Goal: Task Accomplishment & Management: Use online tool/utility

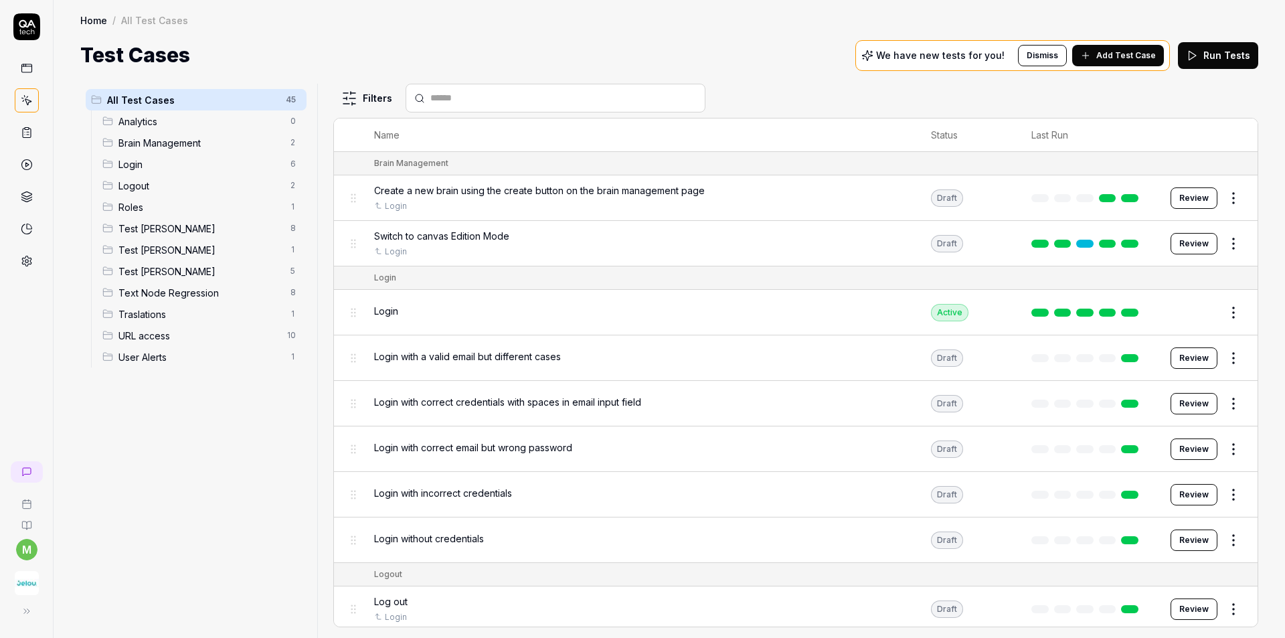
click at [132, 534] on div "All Test Cases 45 Analytics 0 Brain Management 2 Login 6 Logout 2 Roles 1 Test …" at bounding box center [196, 353] width 232 height 538
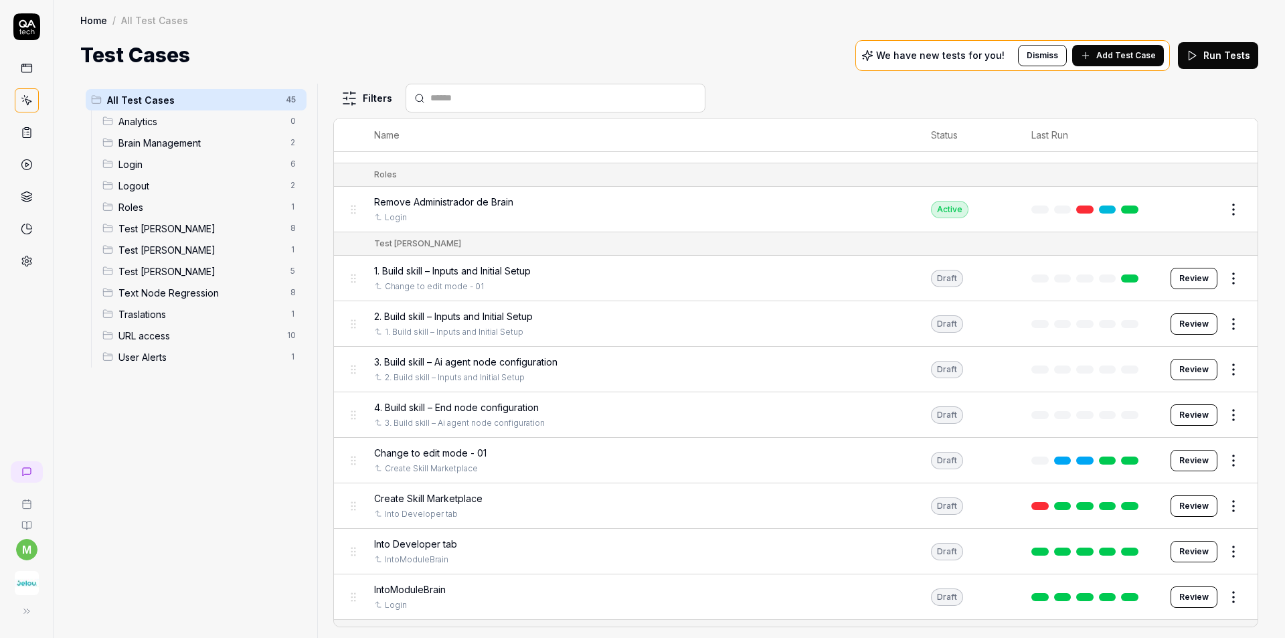
scroll to position [535, 0]
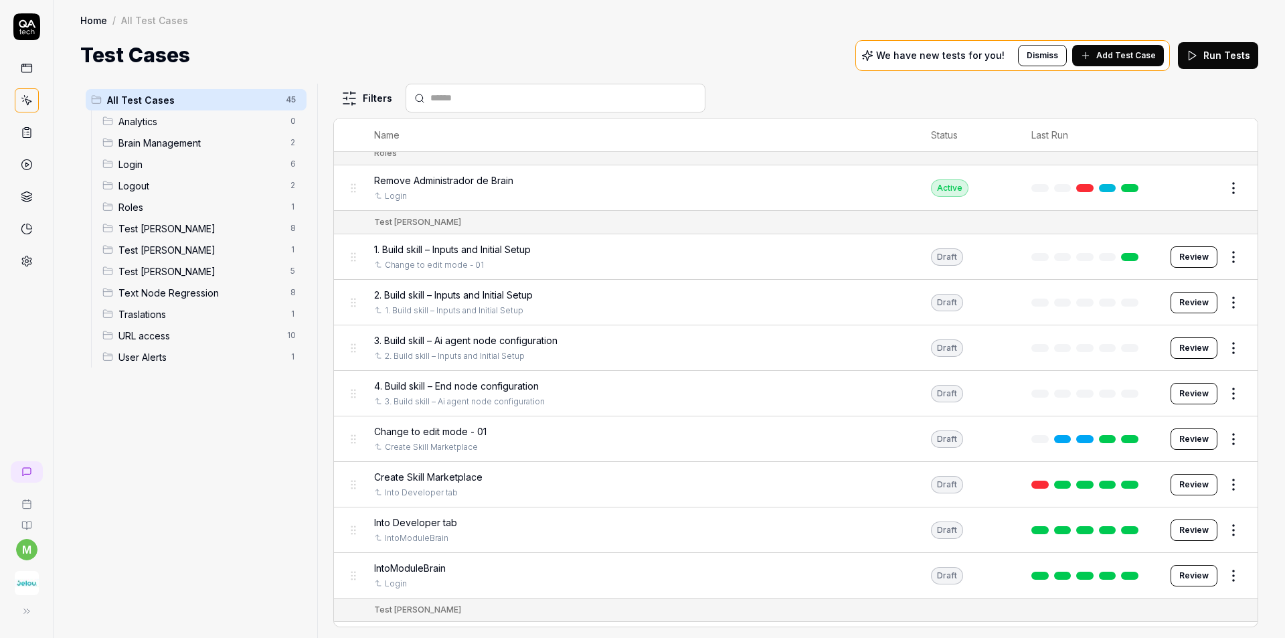
click at [122, 453] on div "All Test Cases 45 Analytics 0 Brain Management 2 Login 6 Logout 2 Roles 1 Test …" at bounding box center [196, 353] width 232 height 538
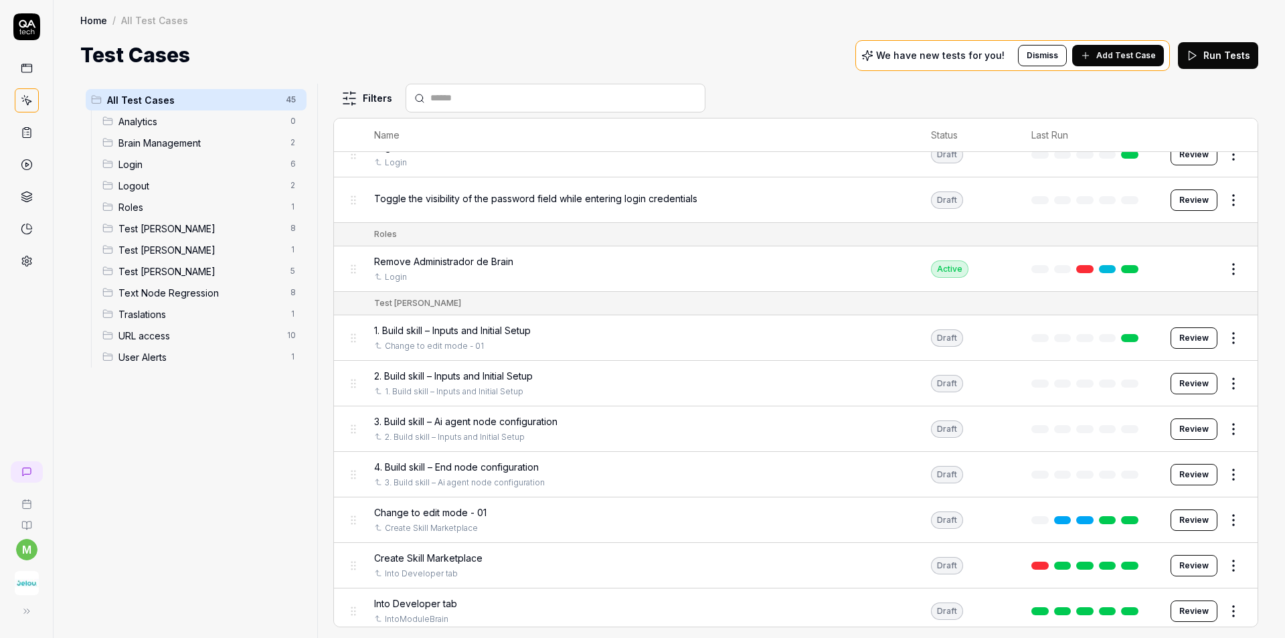
scroll to position [468, 0]
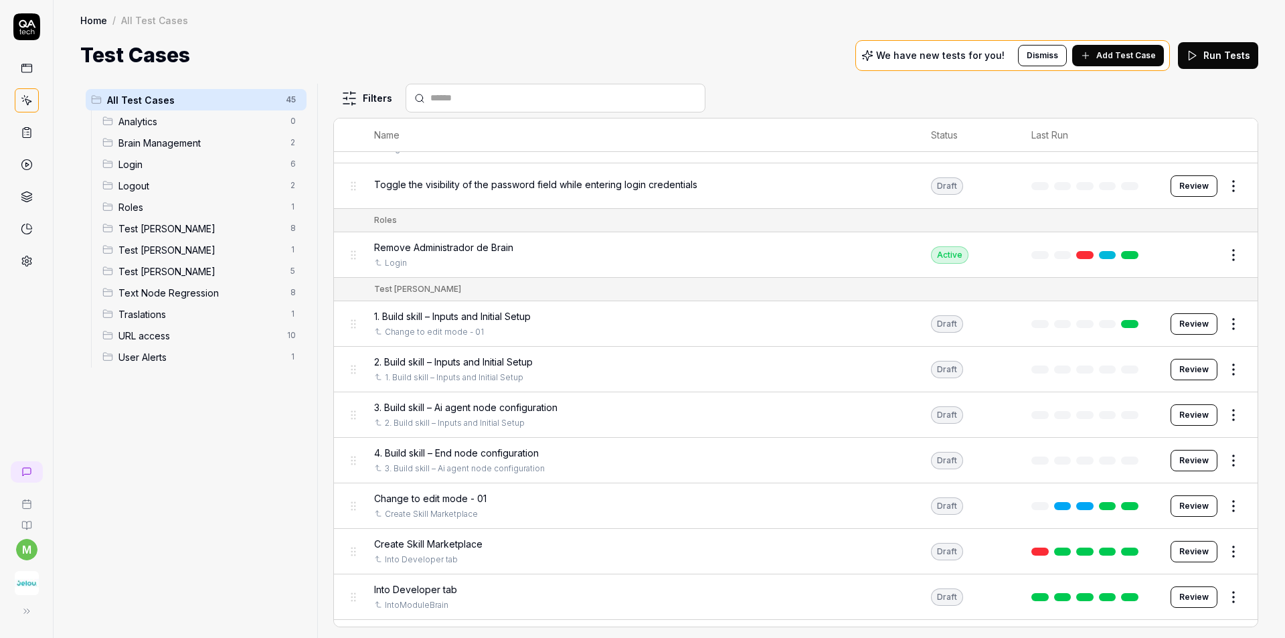
click at [506, 551] on div "Create Skill Marketplace Into Developer tab" at bounding box center [639, 551] width 531 height 29
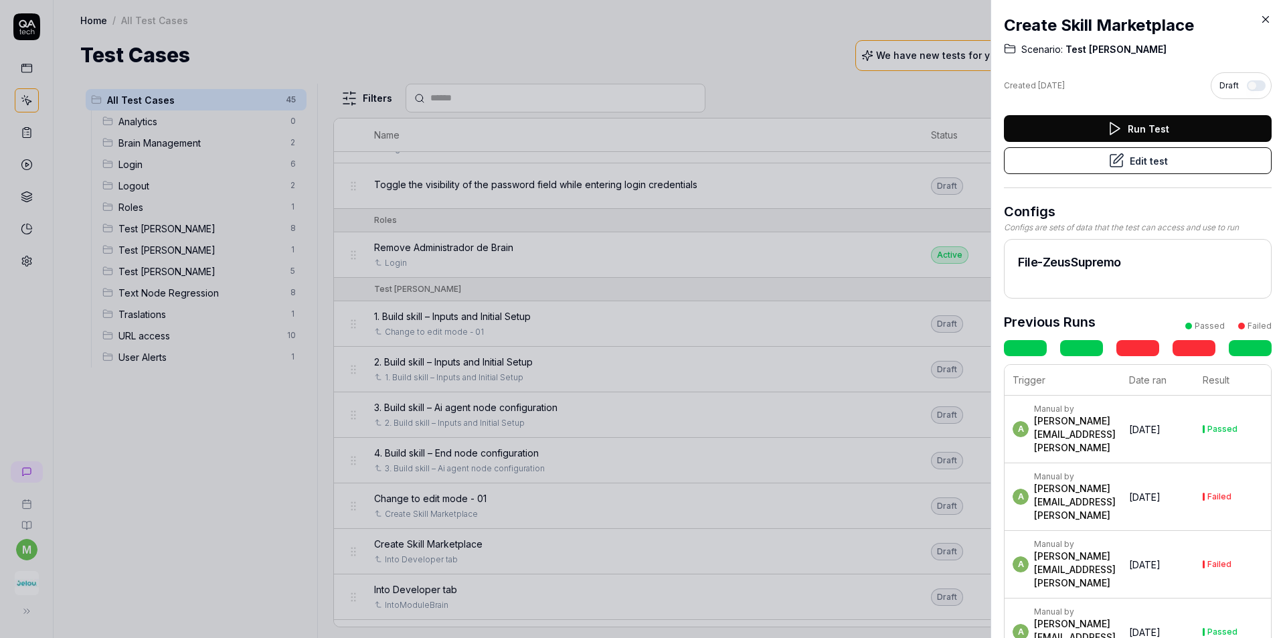
click at [1184, 166] on button "Edit test" at bounding box center [1138, 160] width 268 height 27
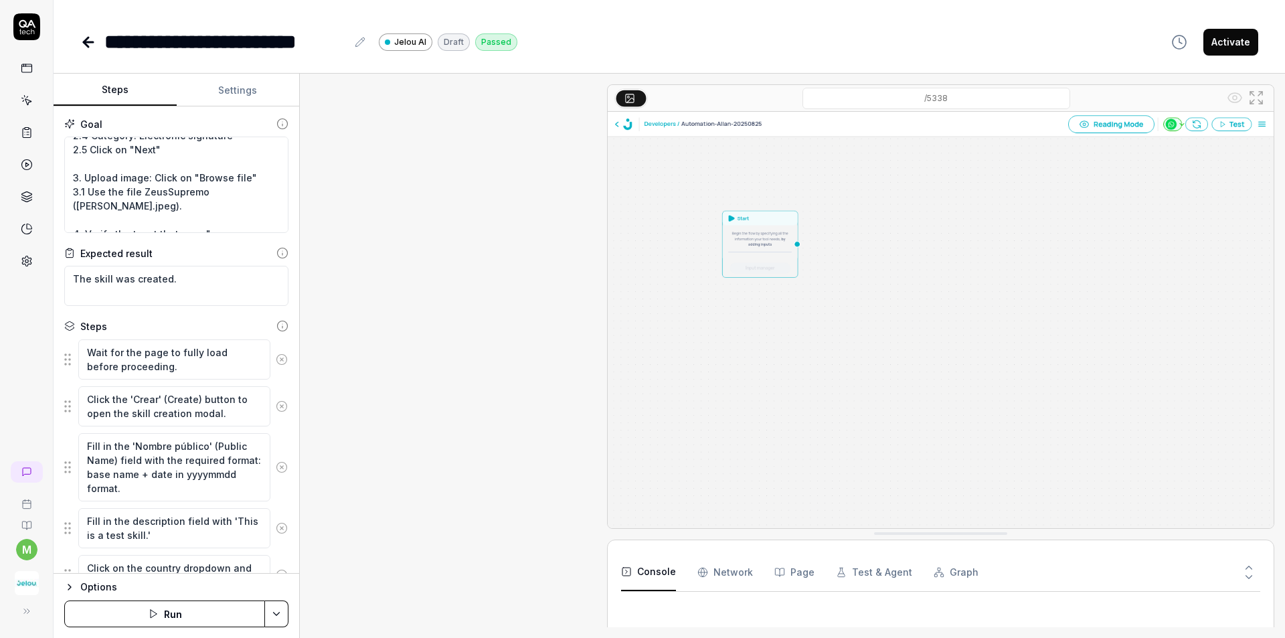
scroll to position [607, 0]
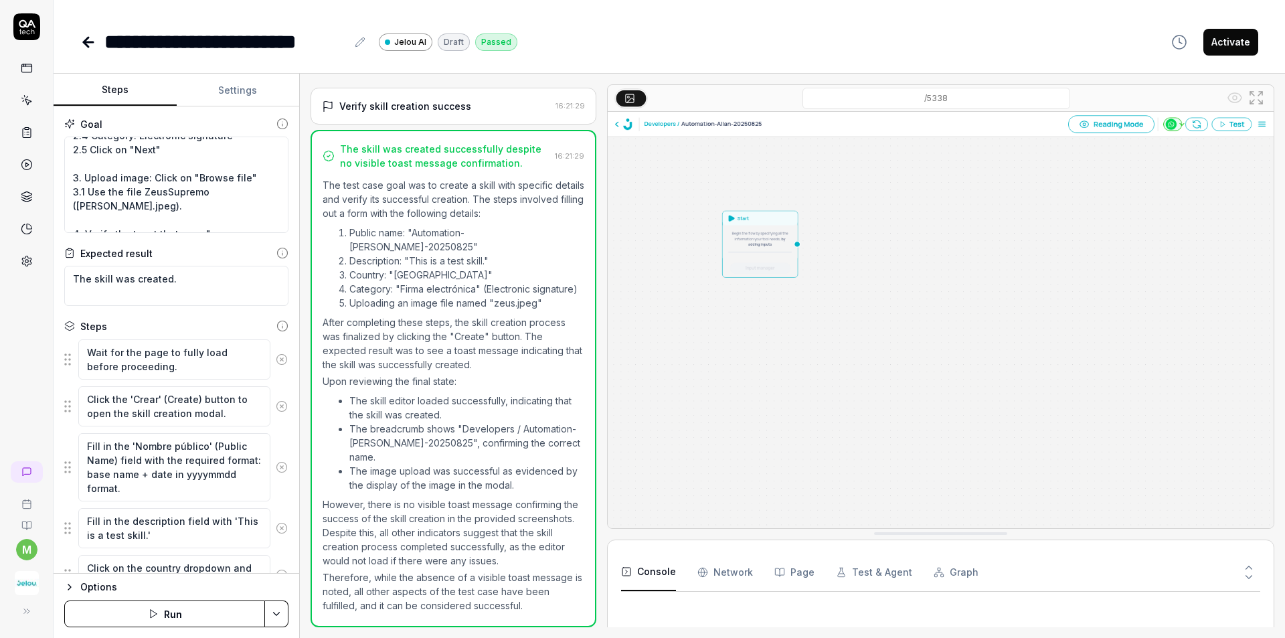
type textarea "*"
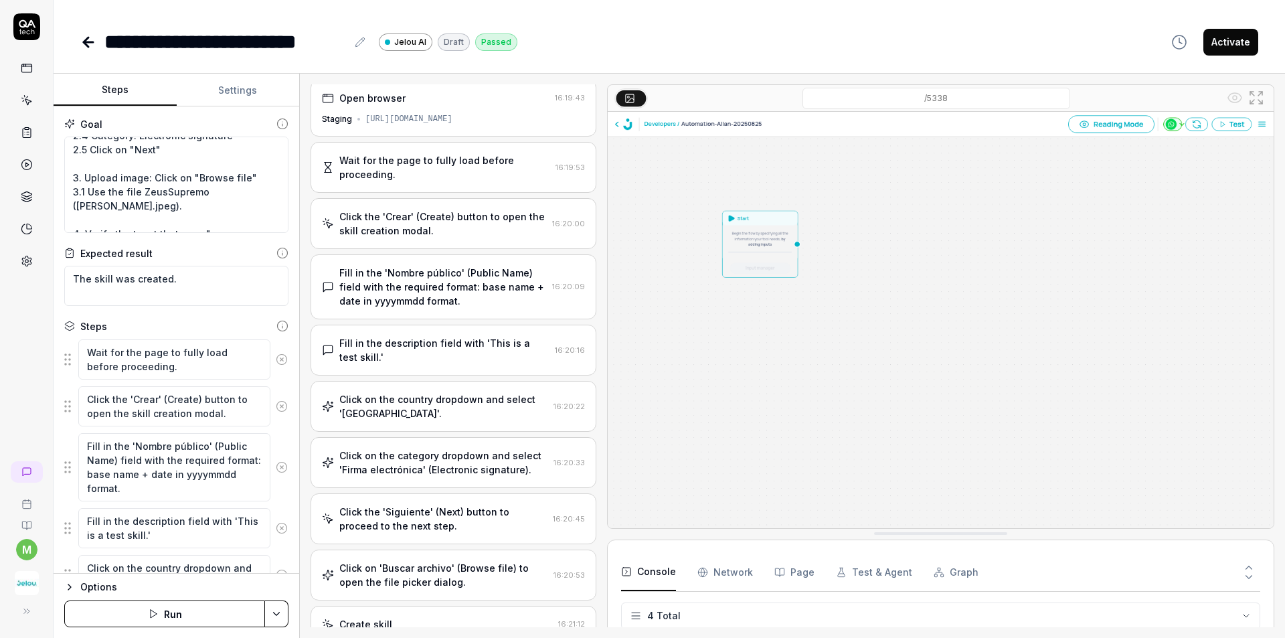
scroll to position [0, 0]
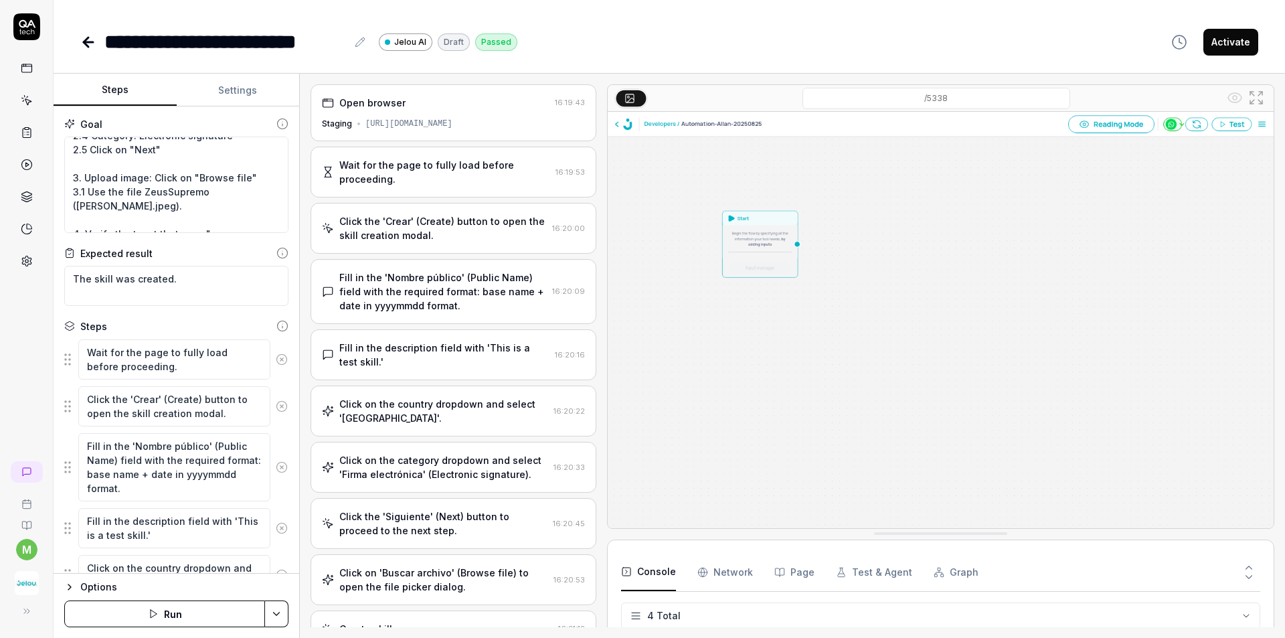
click at [92, 44] on icon at bounding box center [88, 42] width 16 height 16
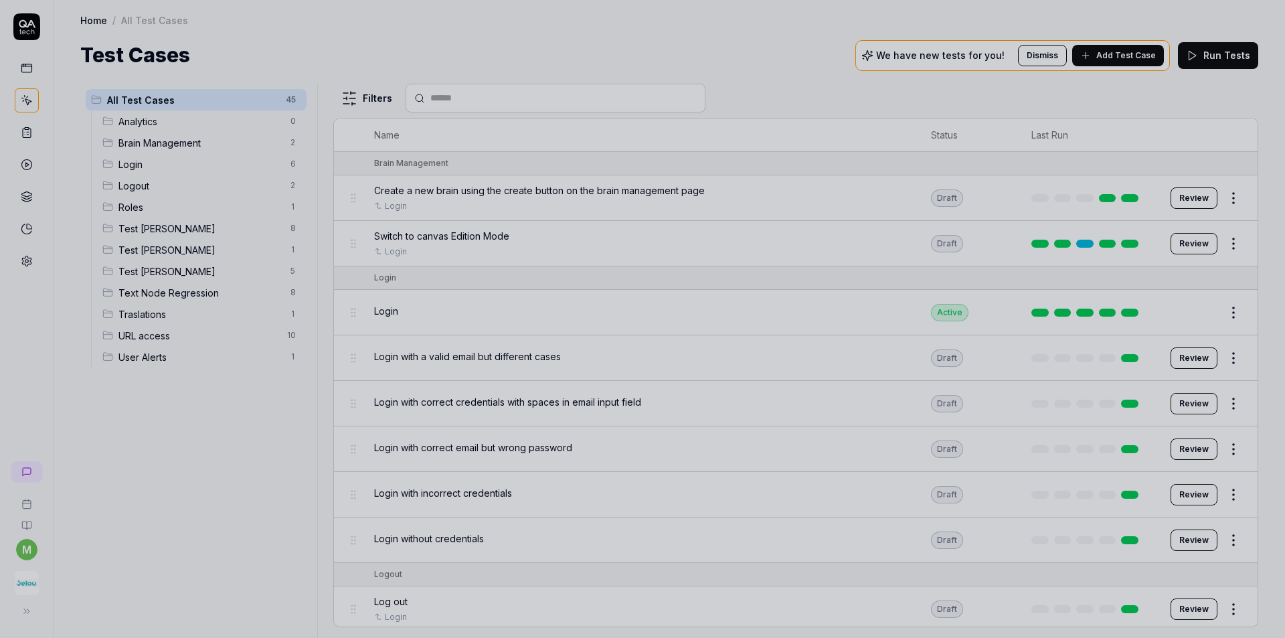
click at [199, 573] on div at bounding box center [642, 319] width 1285 height 638
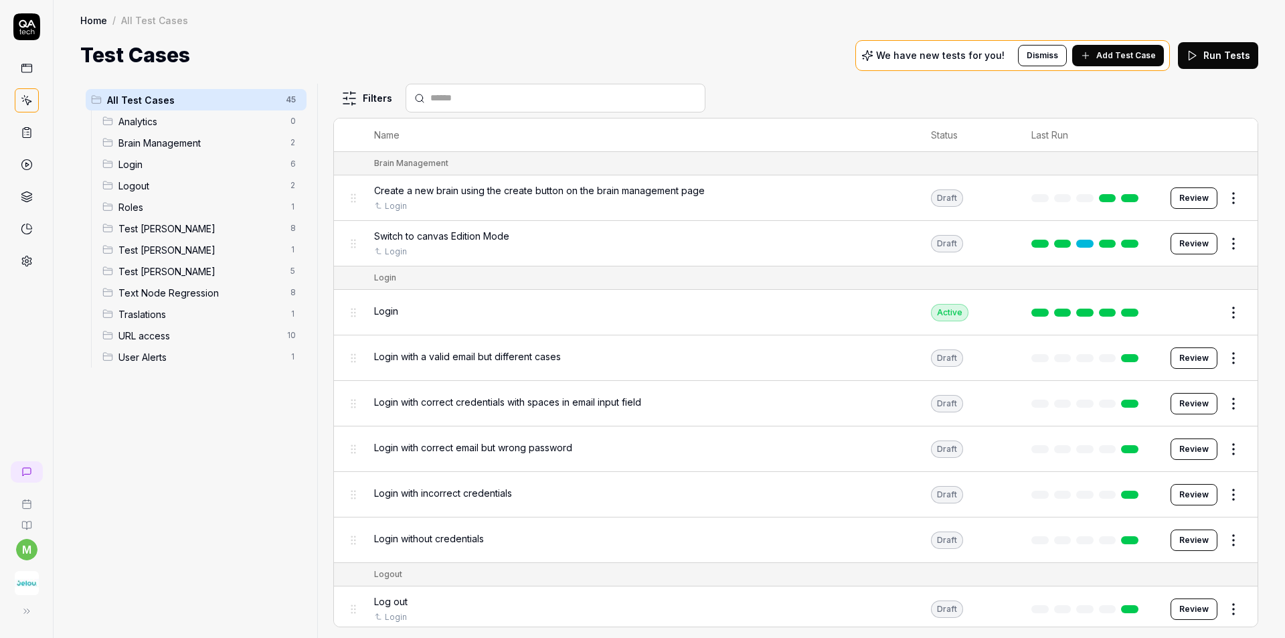
click at [233, 517] on div "All Test Cases 45 Analytics 0 Brain Management 2 Login 6 Logout 2 Roles 1 Test …" at bounding box center [196, 353] width 232 height 538
click at [91, 485] on div "All Test Cases 45 Analytics 0 Brain Management 2 Login 6 Logout 2 Roles 1 Test …" at bounding box center [196, 353] width 232 height 538
